Goal: Task Accomplishment & Management: Manage account settings

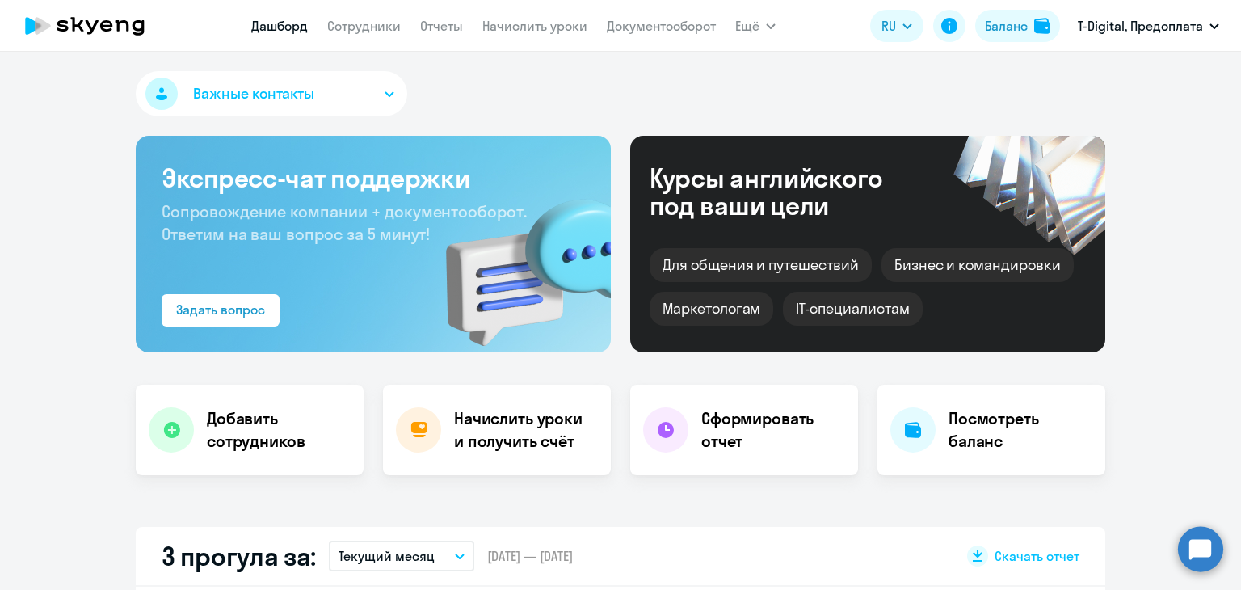
select select "30"
click at [522, 16] on app-menu-item-link "Начислить уроки" at bounding box center [534, 26] width 105 height 20
click at [525, 27] on link "Начислить уроки" at bounding box center [534, 26] width 105 height 16
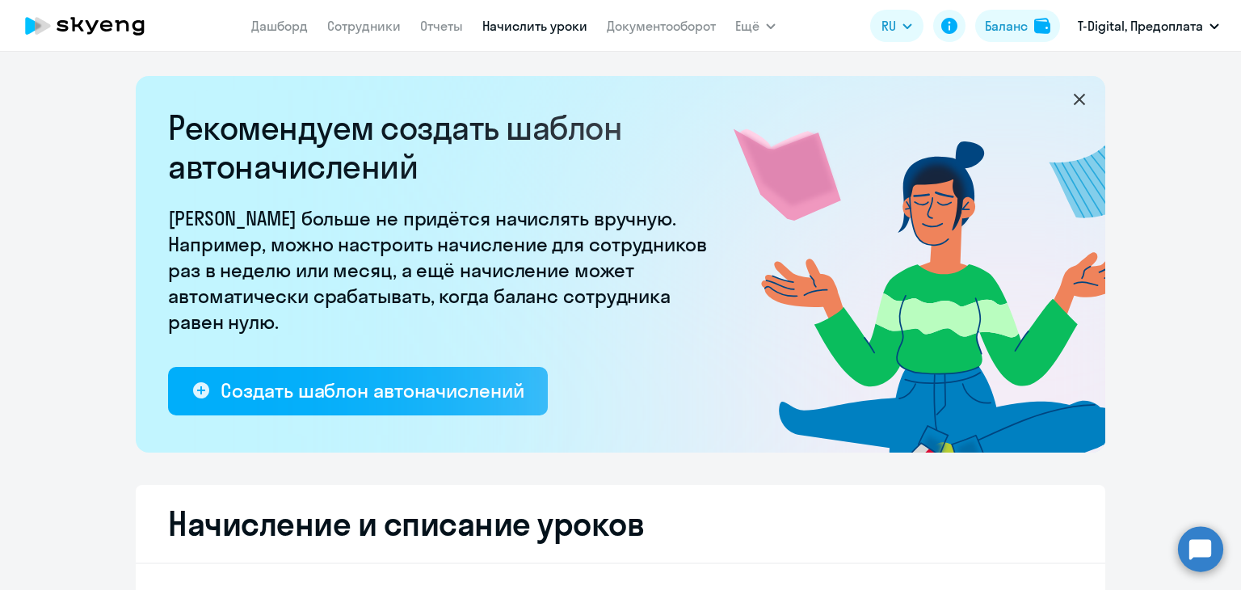
select select "10"
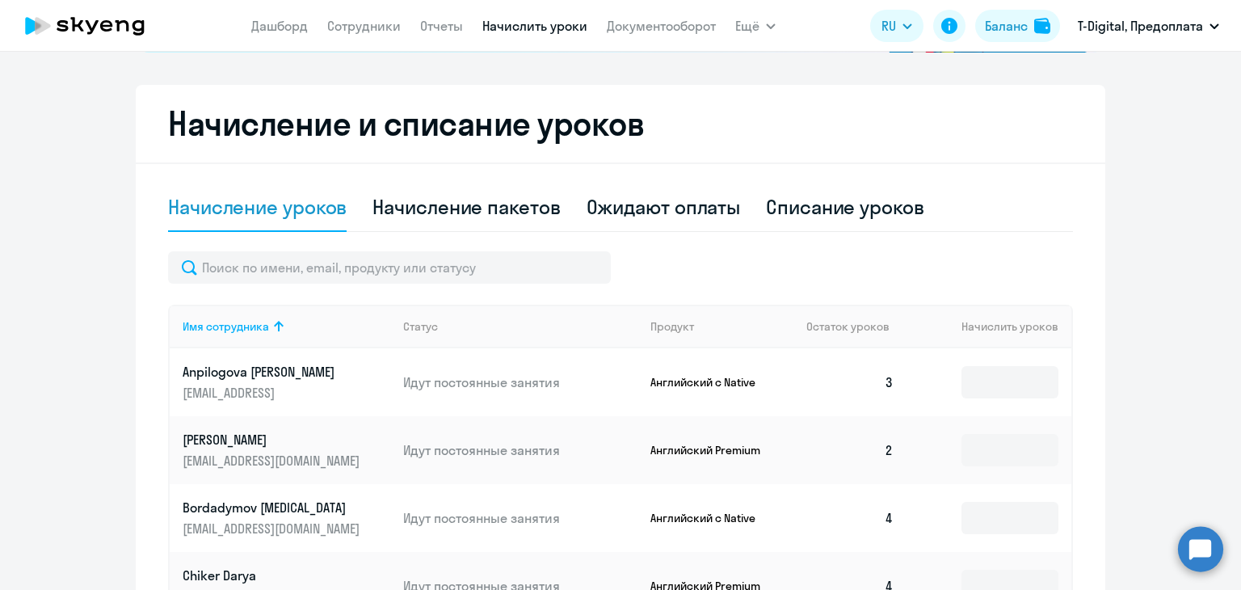
scroll to position [404, 0]
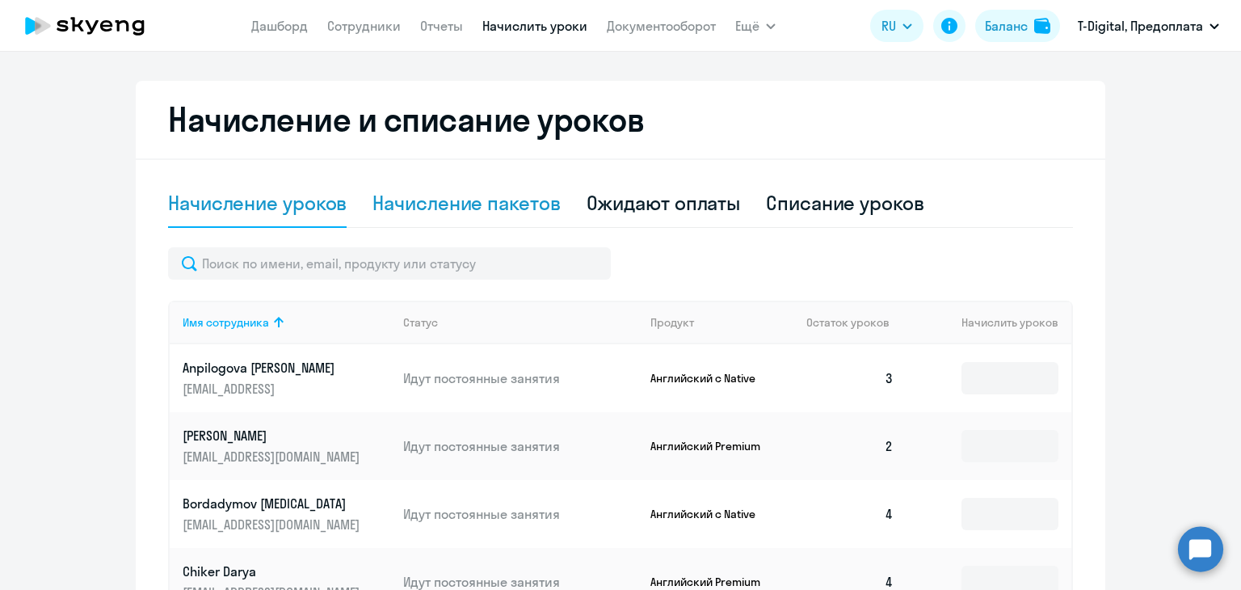
click at [484, 219] on div "Начисление пакетов" at bounding box center [465, 203] width 187 height 48
select select "10"
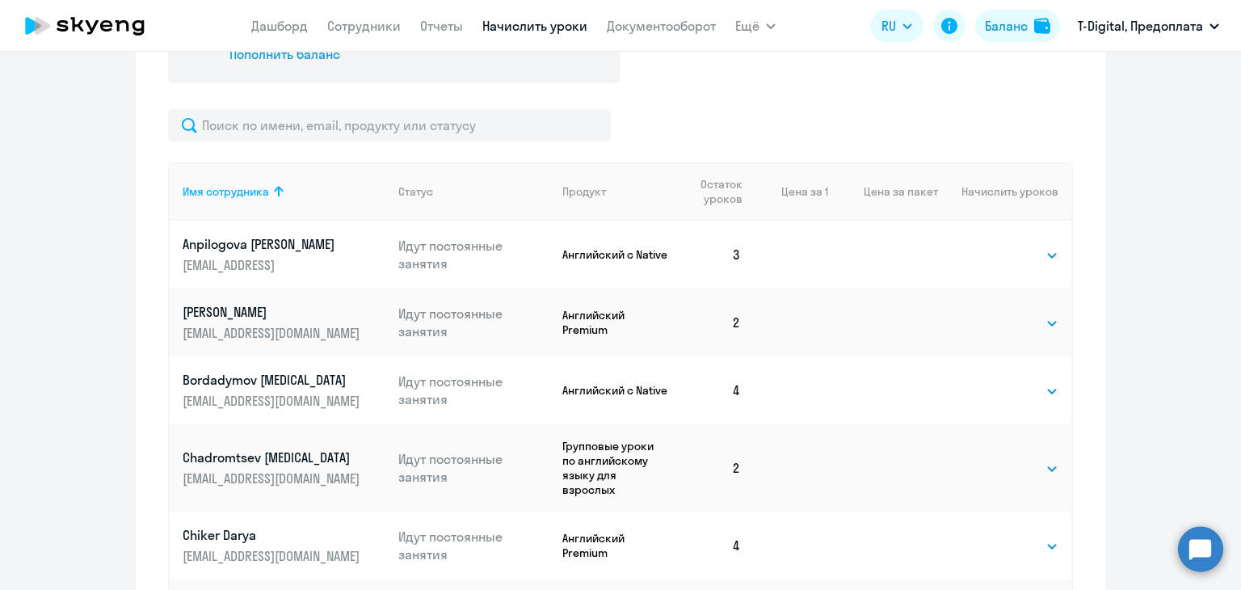
scroll to position [566, 0]
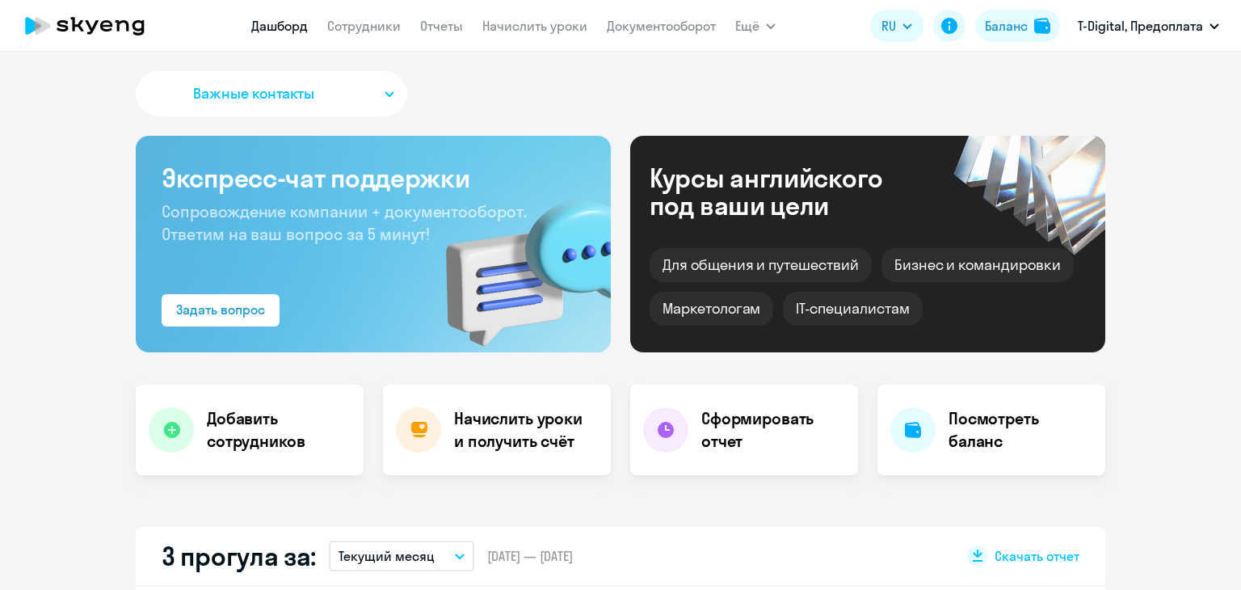
select select "30"
click at [528, 20] on link "Начислить уроки" at bounding box center [534, 26] width 105 height 16
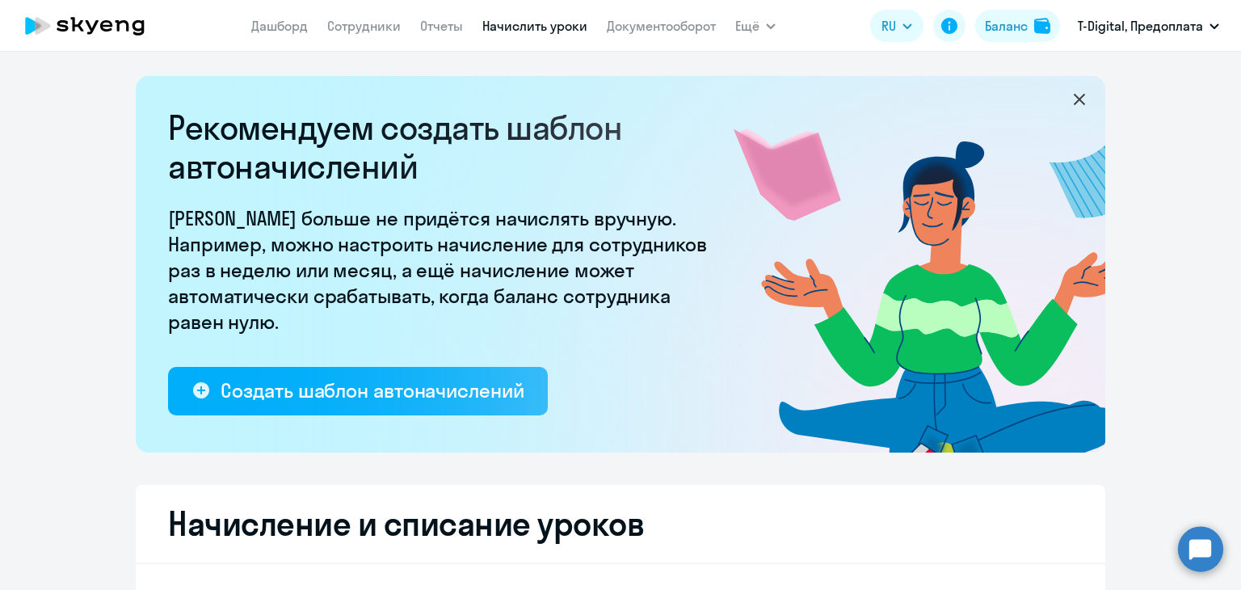
select select "10"
click at [457, 31] on link "Отчеты" at bounding box center [441, 26] width 43 height 16
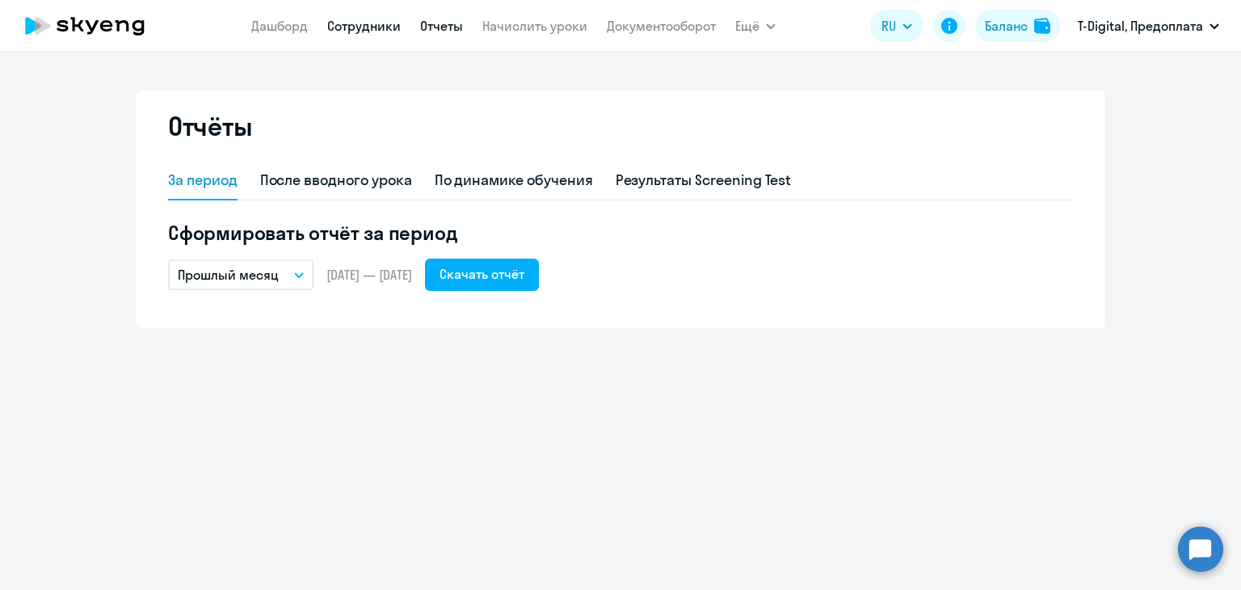
click at [381, 28] on link "Сотрудники" at bounding box center [364, 26] width 74 height 16
select select "30"
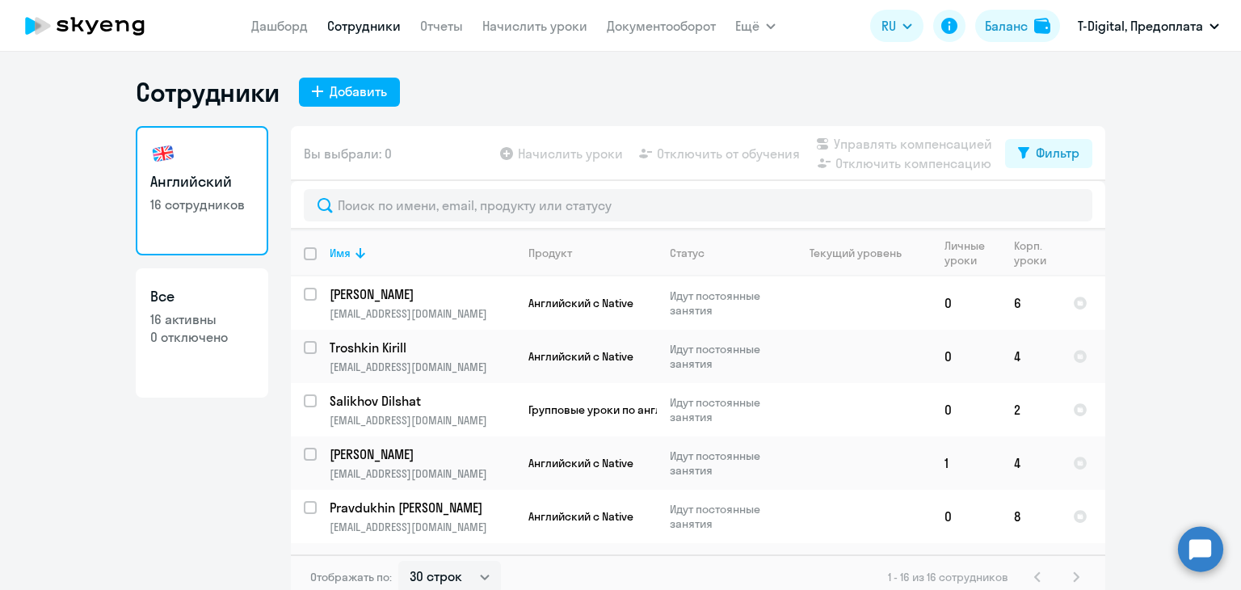
click at [204, 335] on p "0 отключено" at bounding box center [201, 337] width 103 height 18
select select "30"
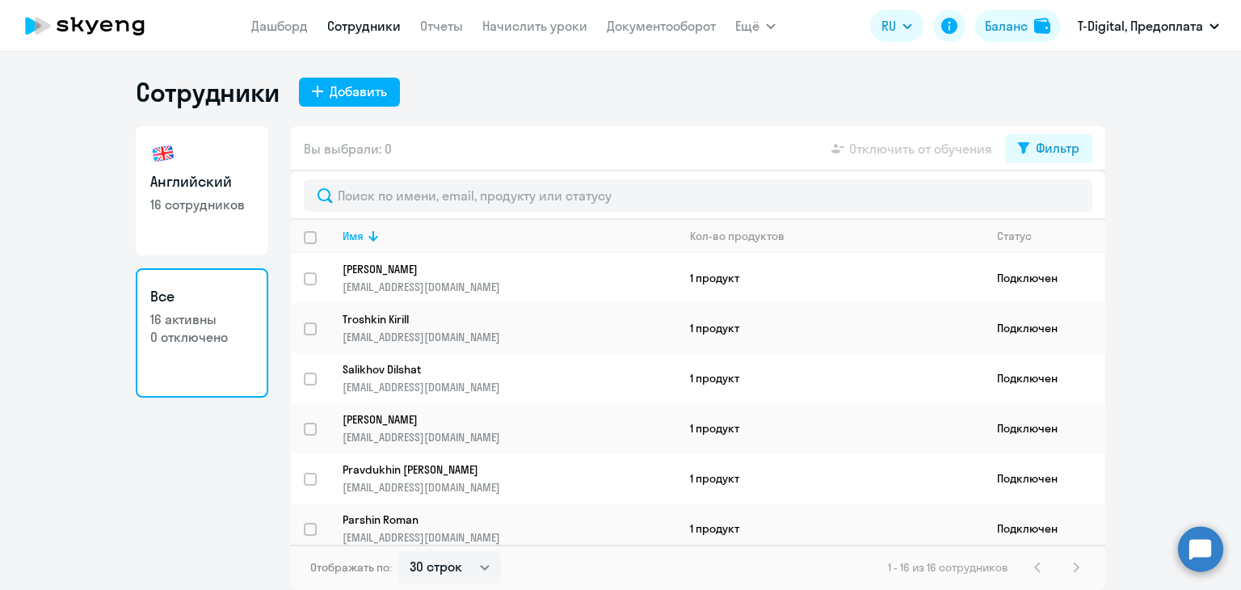
click at [193, 202] on p "16 сотрудников" at bounding box center [201, 205] width 103 height 18
select select "30"
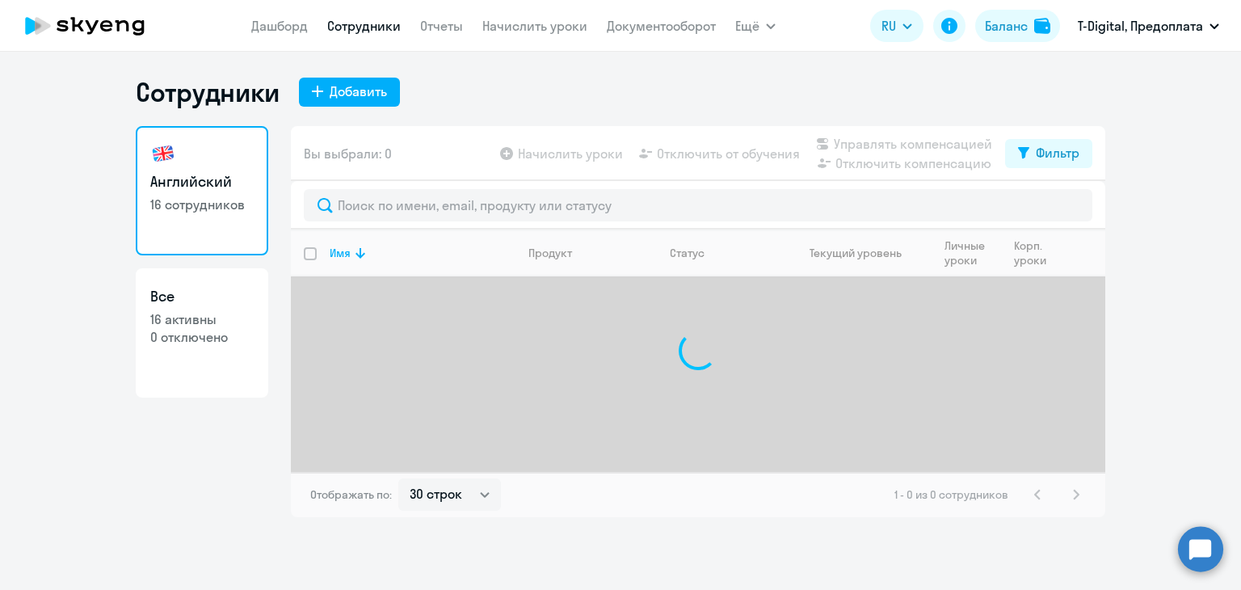
click at [302, 14] on nav "[PERSON_NAME] Отчеты Начислить уроки Документооборот" at bounding box center [483, 26] width 465 height 32
click at [300, 19] on link "Дашборд" at bounding box center [279, 26] width 57 height 16
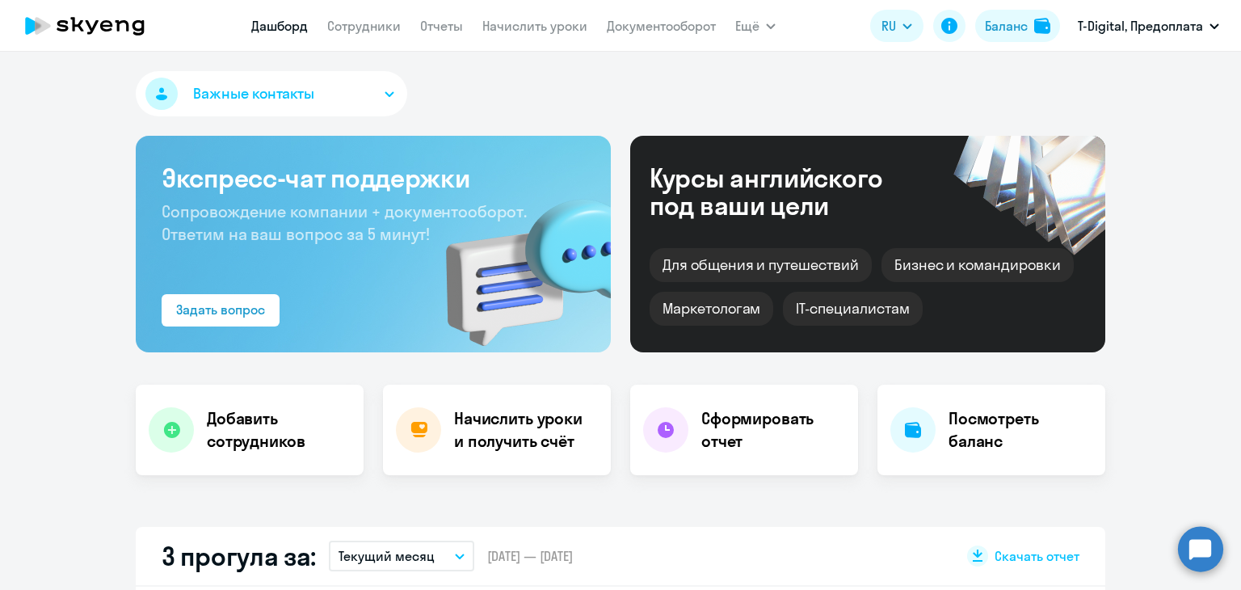
select select "30"
click at [675, 36] on app-menu-item-link "Документооборот" at bounding box center [661, 26] width 109 height 20
click at [679, 19] on link "Документооборот" at bounding box center [661, 26] width 109 height 16
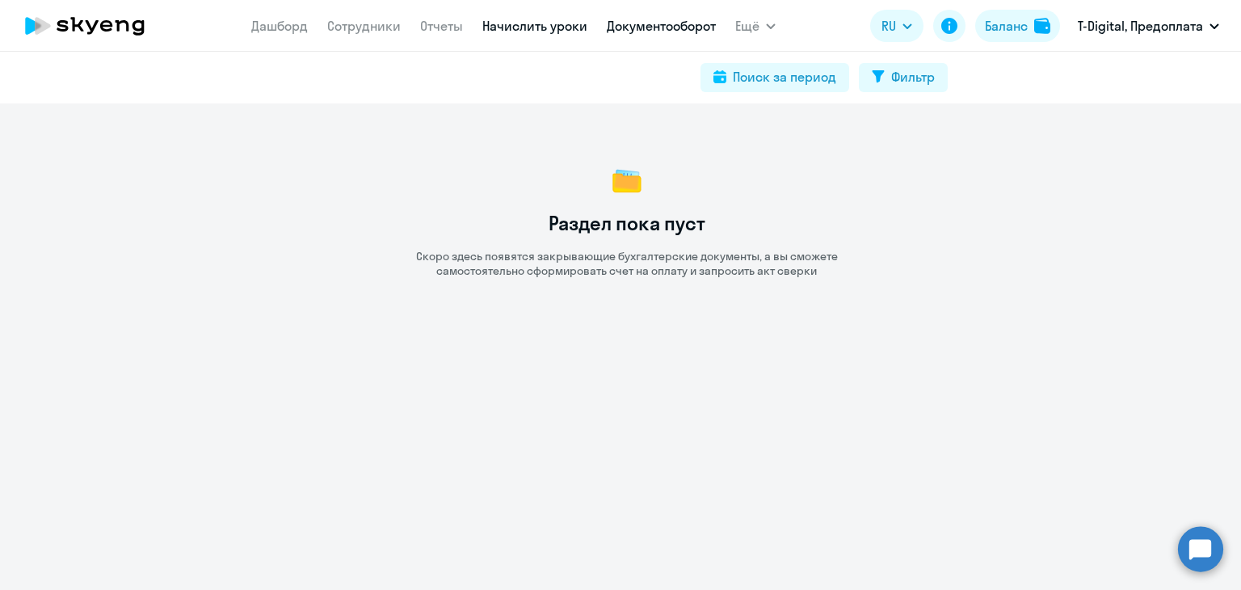
click at [556, 20] on link "Начислить уроки" at bounding box center [534, 26] width 105 height 16
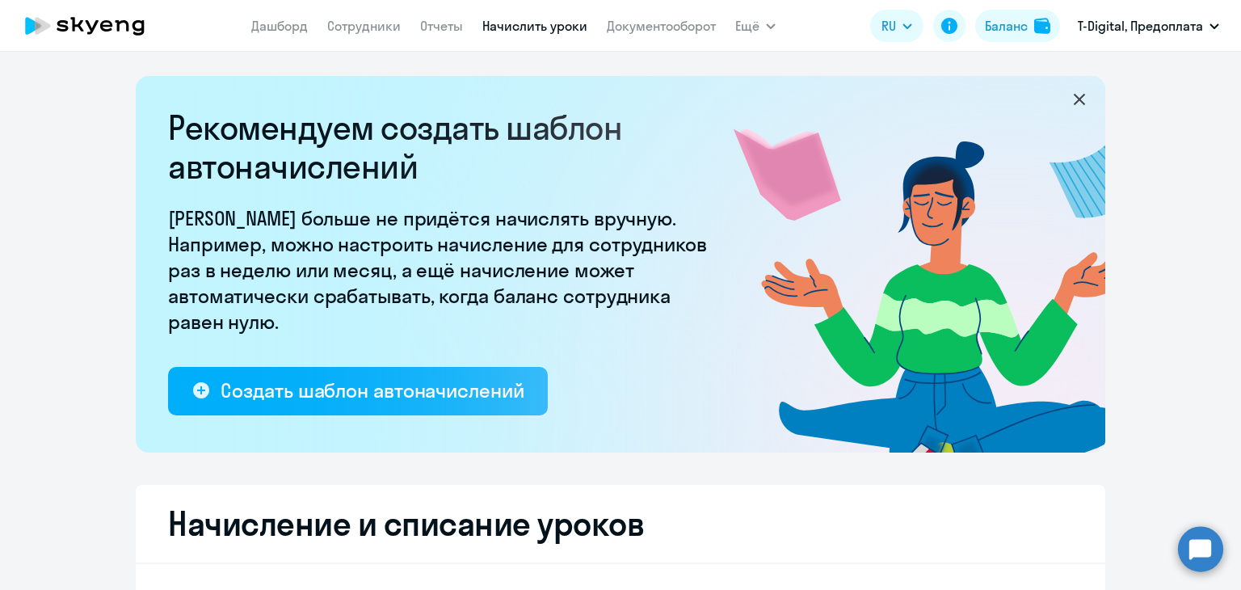
select select "10"
click at [424, 39] on nav "[PERSON_NAME] Отчеты Начислить уроки Документооборот" at bounding box center [483, 26] width 465 height 32
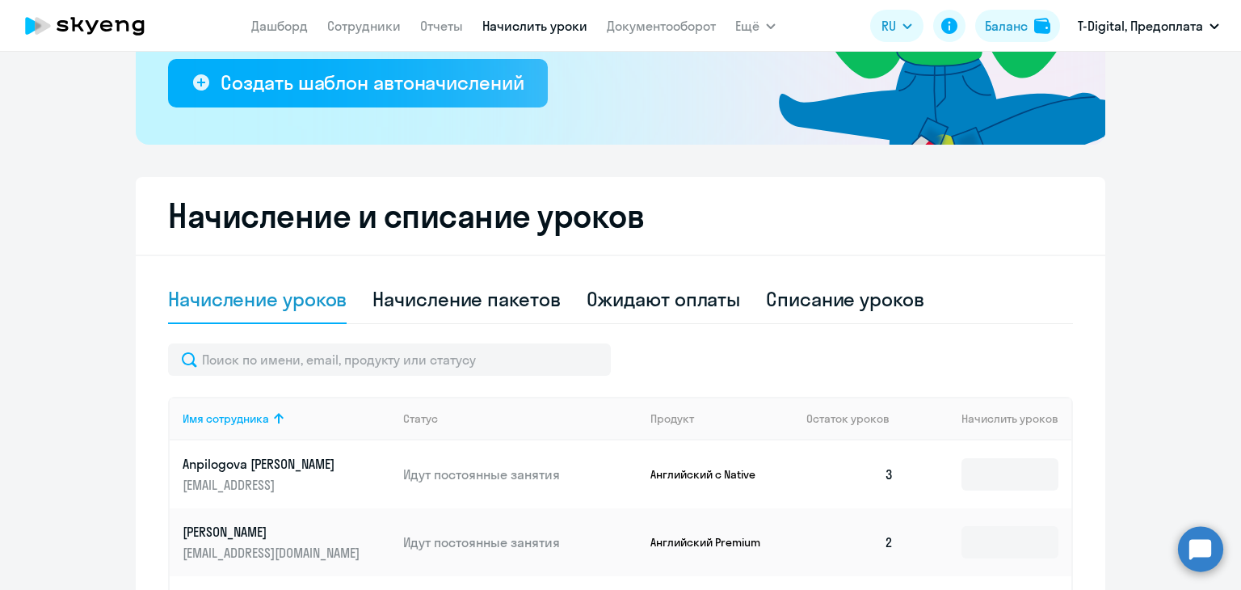
scroll to position [165, 0]
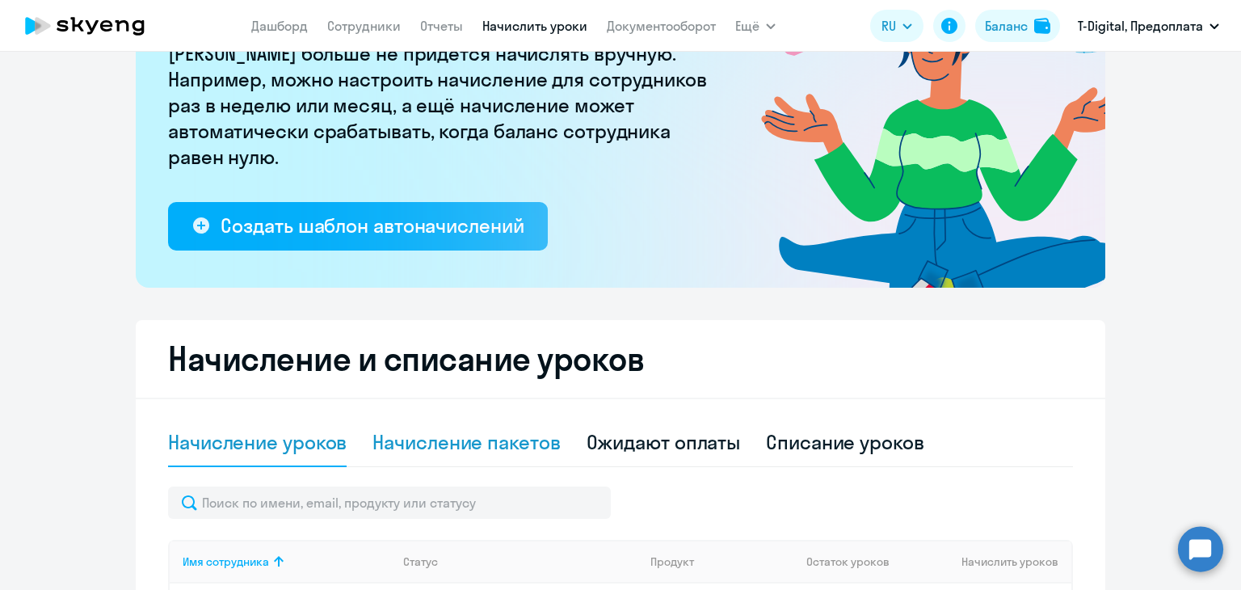
click at [457, 436] on div "Начисление пакетов" at bounding box center [465, 442] width 187 height 26
select select "10"
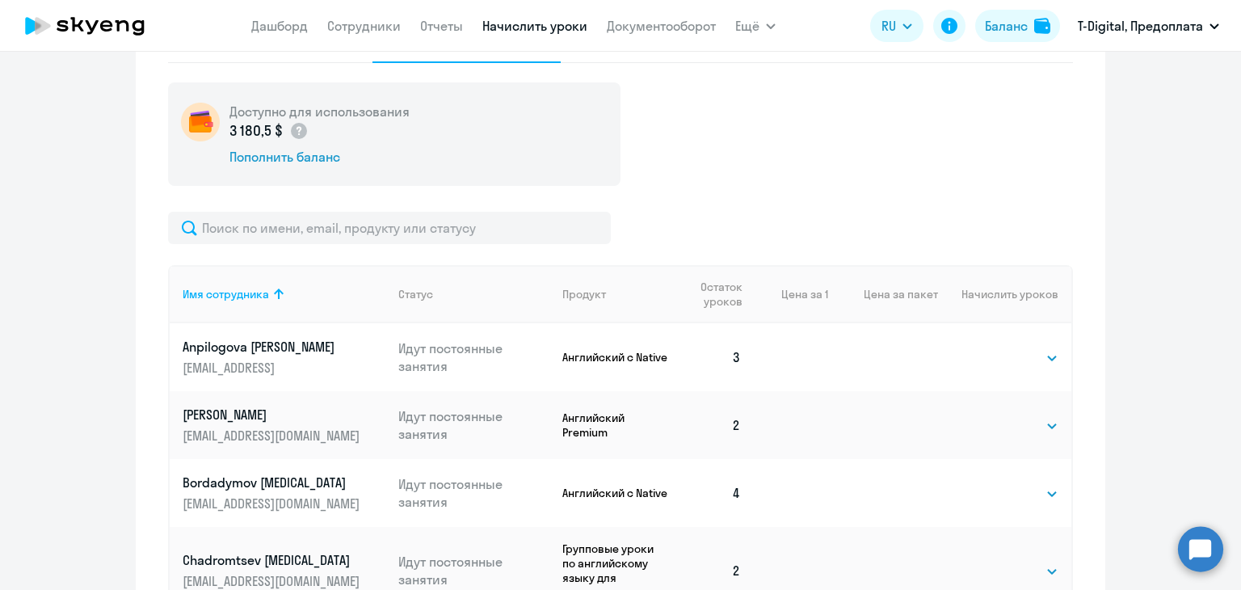
scroll to position [58, 0]
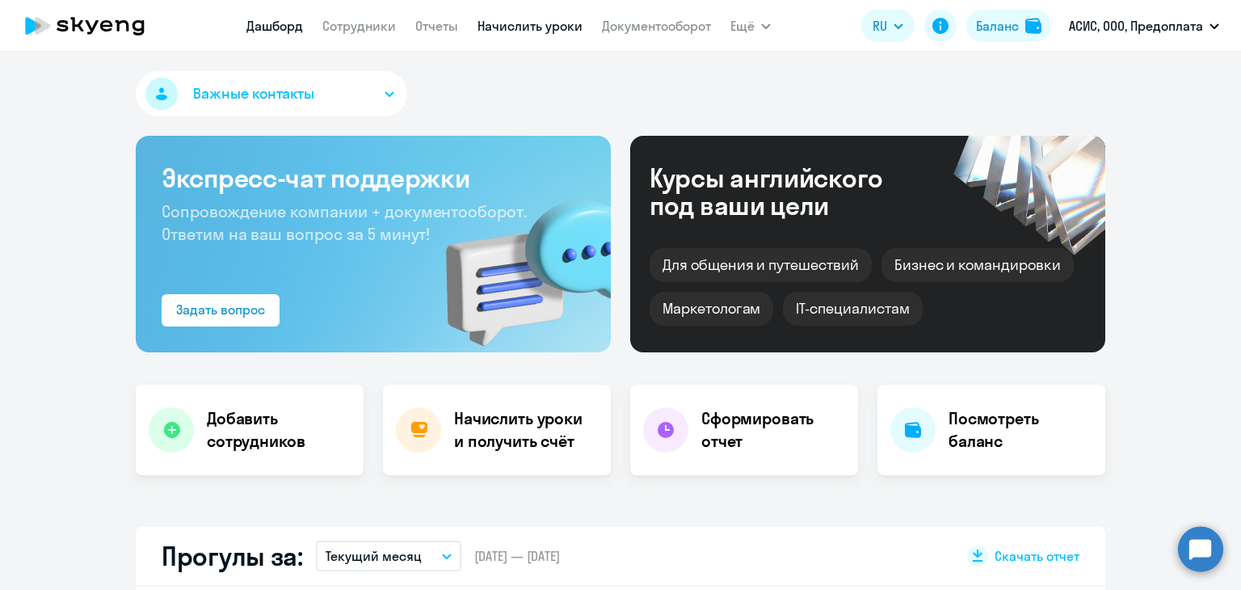
click at [508, 18] on link "Начислить уроки" at bounding box center [530, 26] width 105 height 16
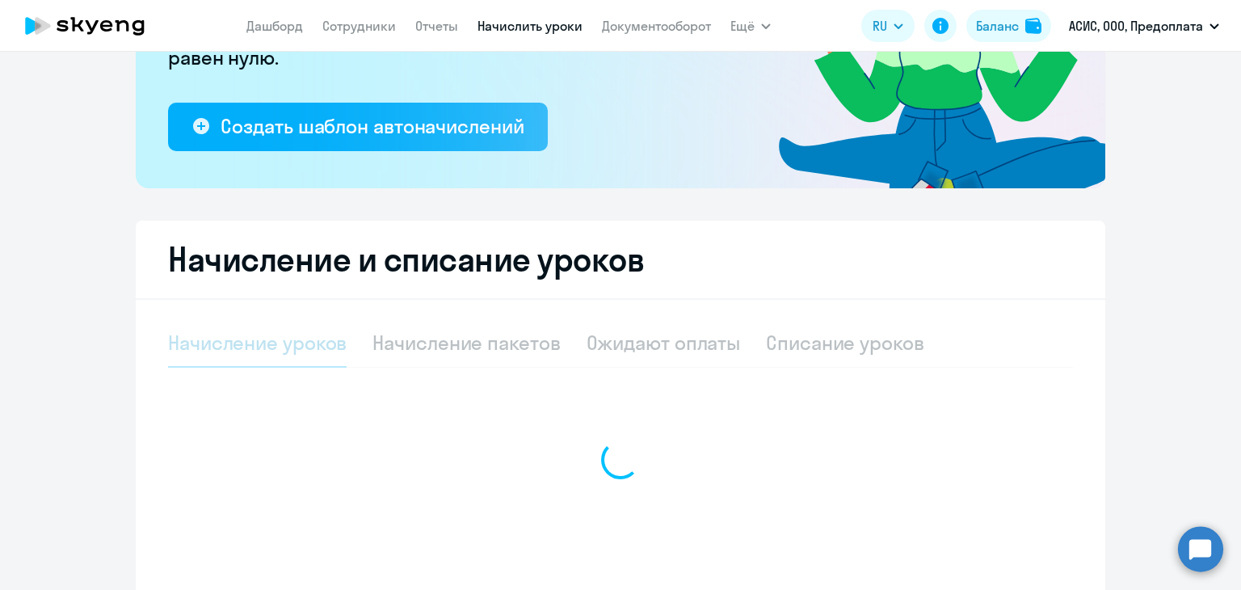
select select "10"
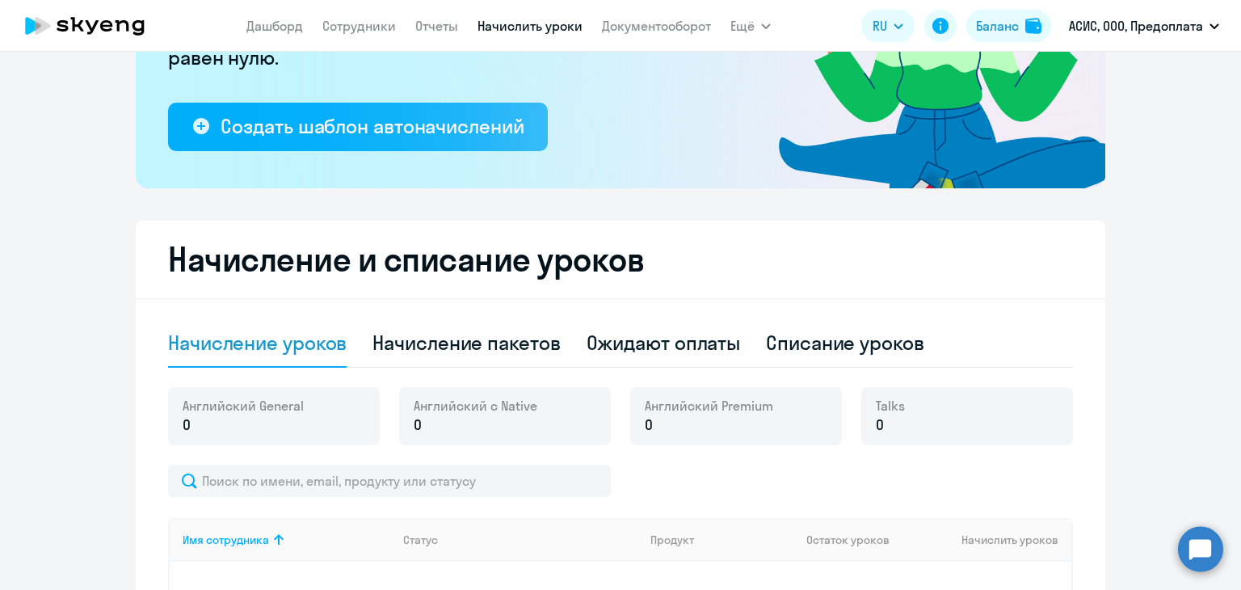
scroll to position [365, 0]
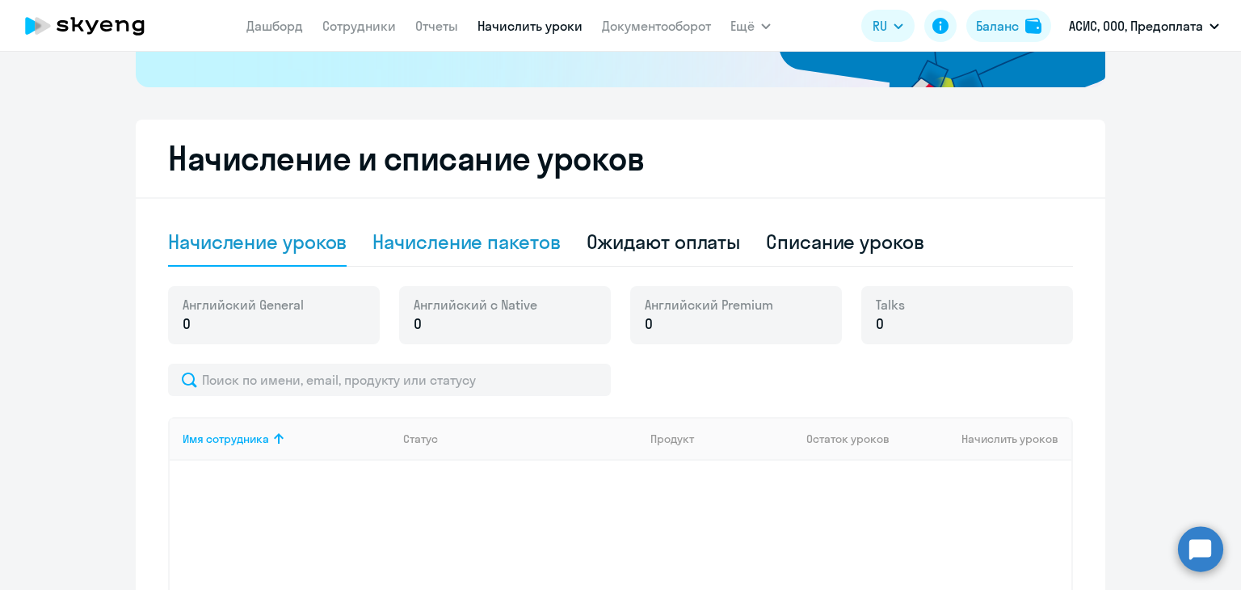
click at [476, 237] on div "Начисление пакетов" at bounding box center [465, 242] width 187 height 26
select select "10"
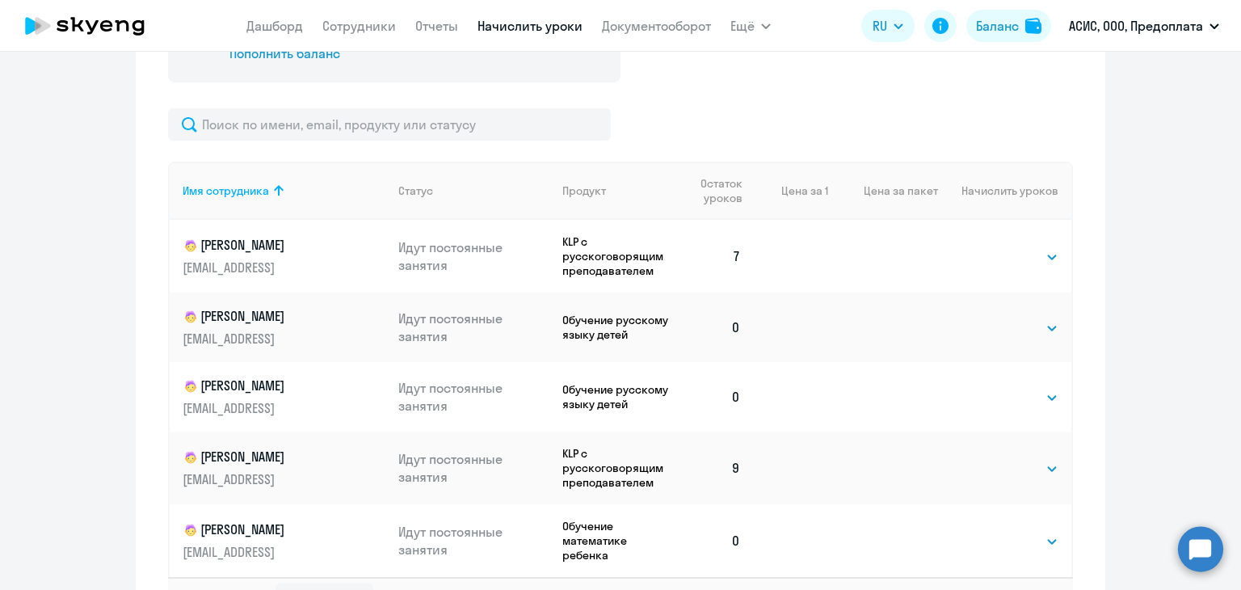
scroll to position [688, 0]
